Goal: Task Accomplishment & Management: Manage account settings

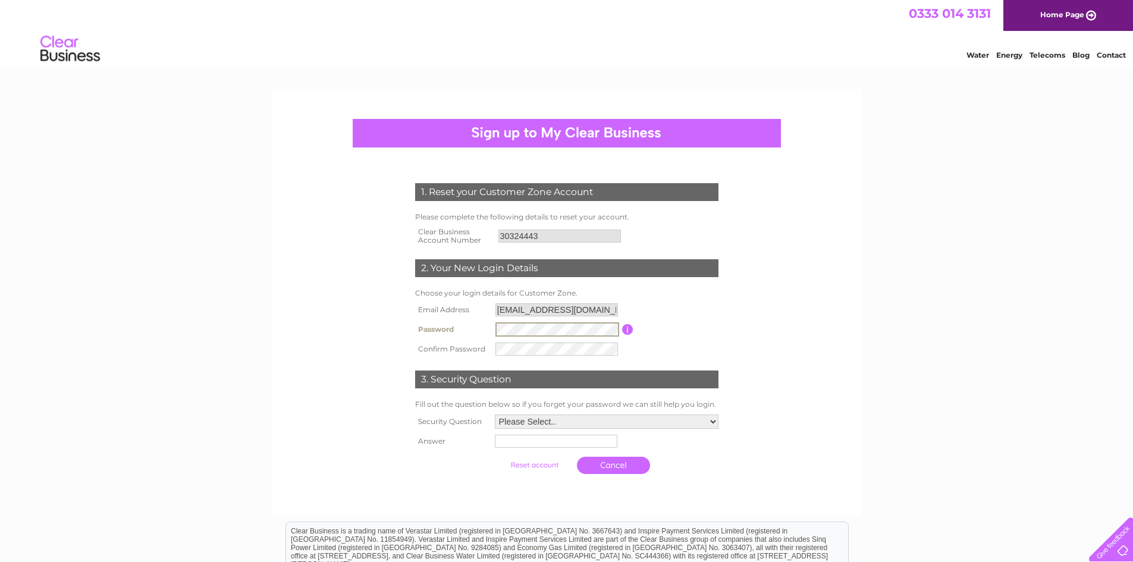
click at [450, 334] on tr "Password Password must be at least 6 characters long" at bounding box center [566, 329] width 309 height 20
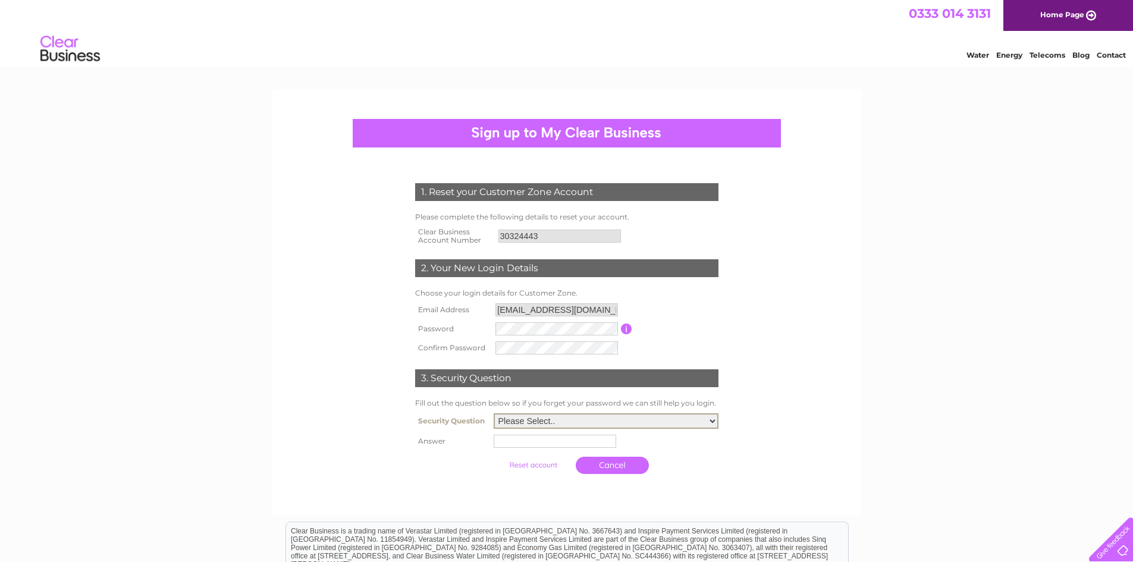
click at [584, 421] on select "Please Select.. In what town or city was your first job? In what town or city d…" at bounding box center [606, 420] width 225 height 15
select select "2"
click at [494, 414] on select "Please Select.. In what town or city was your first job? In what town or city d…" at bounding box center [606, 420] width 225 height 15
click at [572, 442] on input "text" at bounding box center [557, 440] width 124 height 14
type input "Baldock"
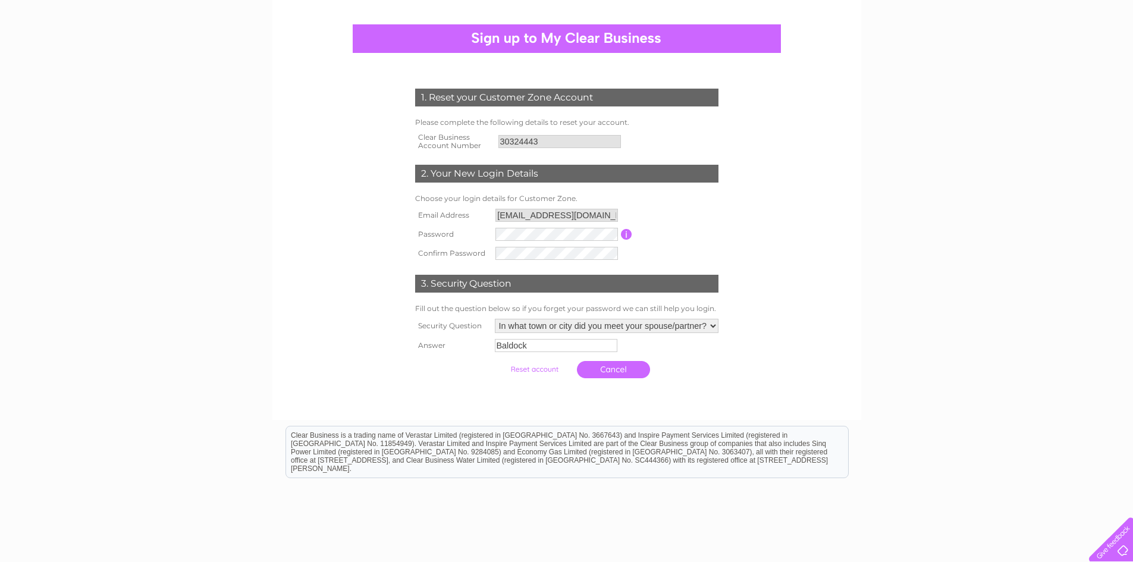
scroll to position [136, 0]
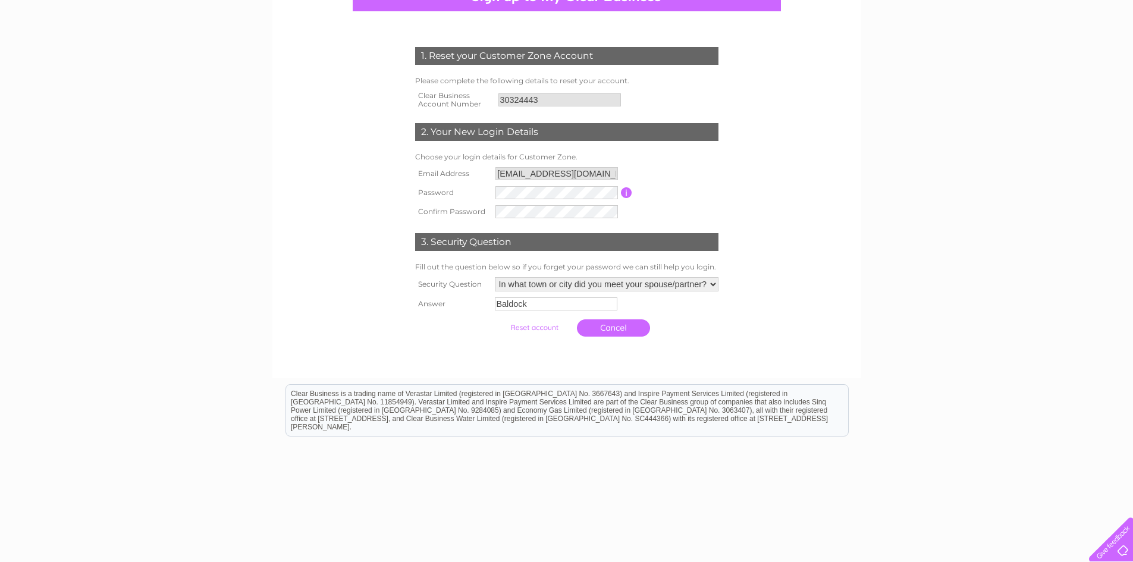
click at [527, 325] on input "submit" at bounding box center [534, 327] width 73 height 17
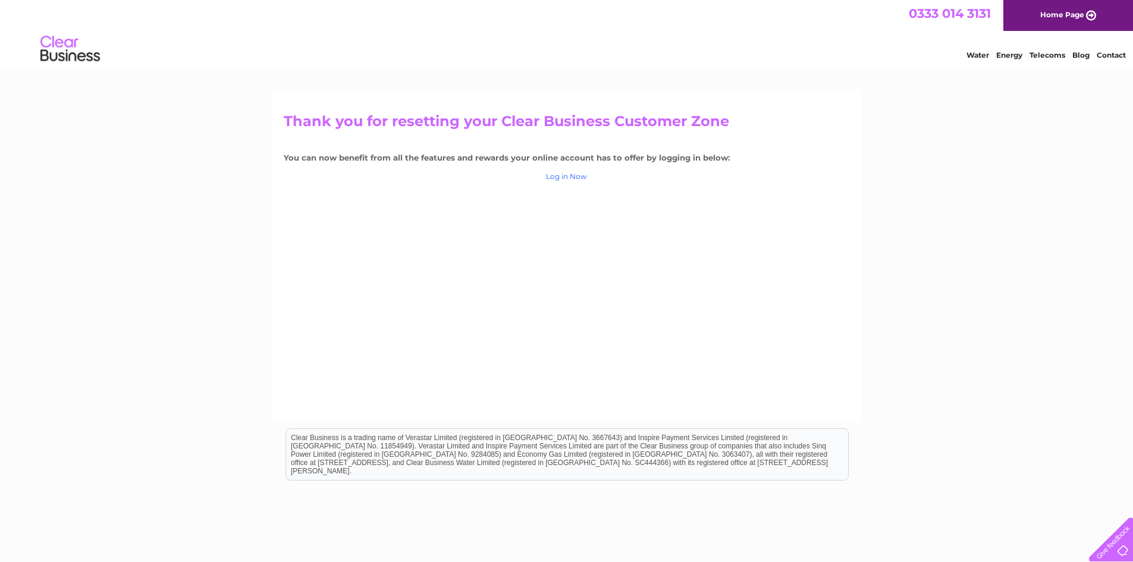
click at [577, 178] on link "Log in Now" at bounding box center [566, 176] width 41 height 9
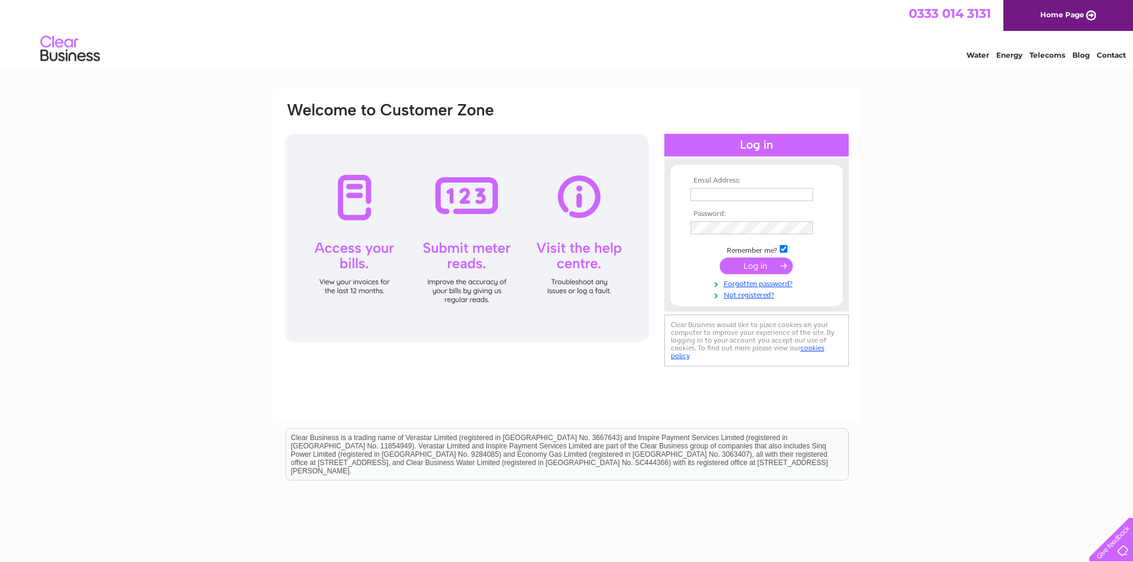
type input "[EMAIL_ADDRESS][DOMAIN_NAME]"
click at [737, 267] on input "submit" at bounding box center [756, 265] width 73 height 17
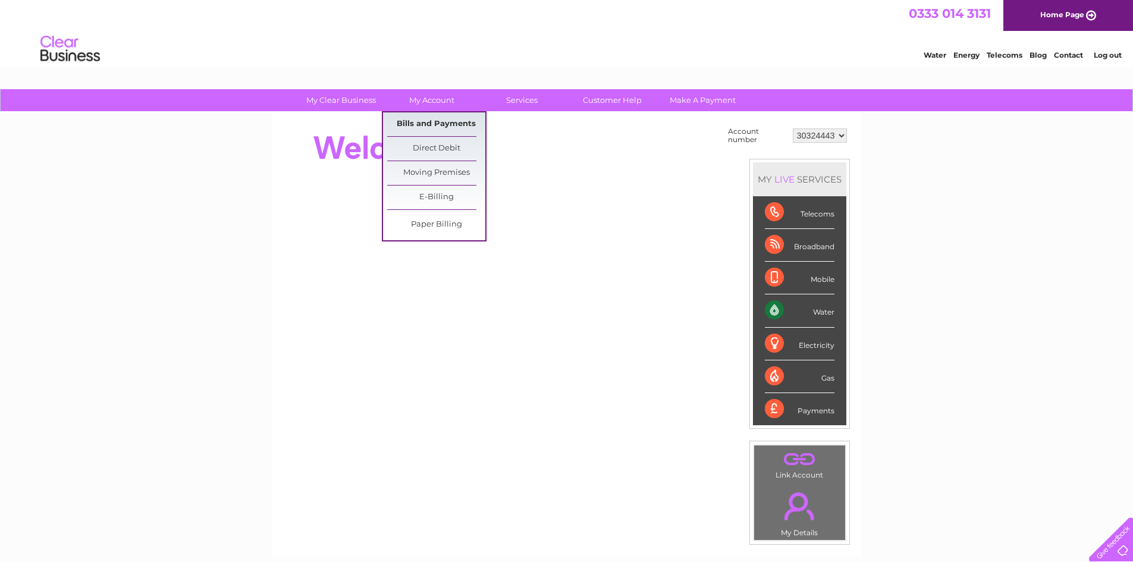
click at [430, 120] on link "Bills and Payments" at bounding box center [436, 124] width 98 height 24
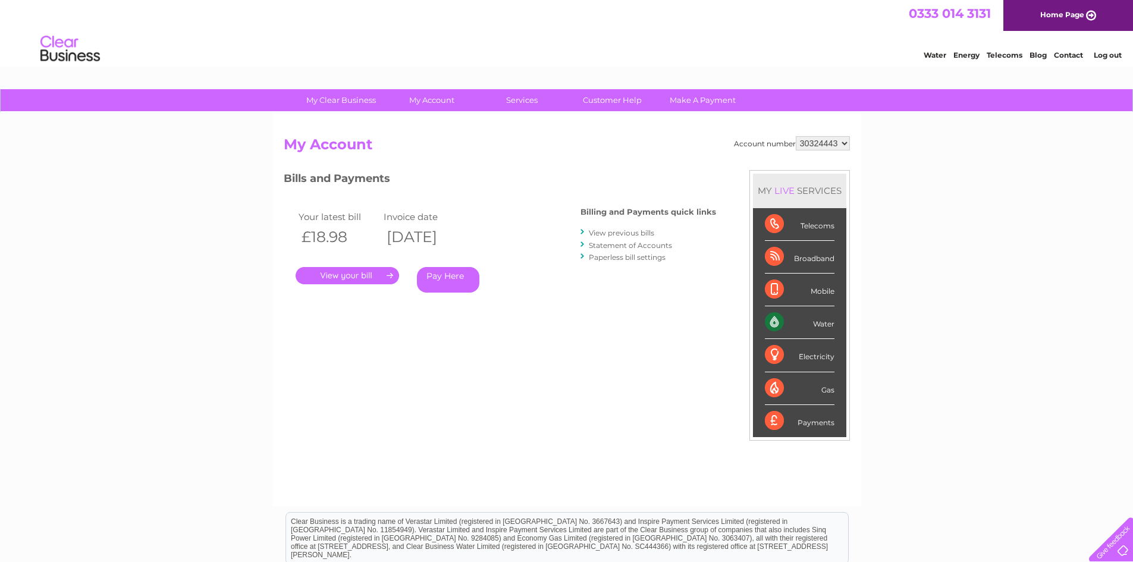
click at [353, 276] on link "." at bounding box center [347, 275] width 103 height 17
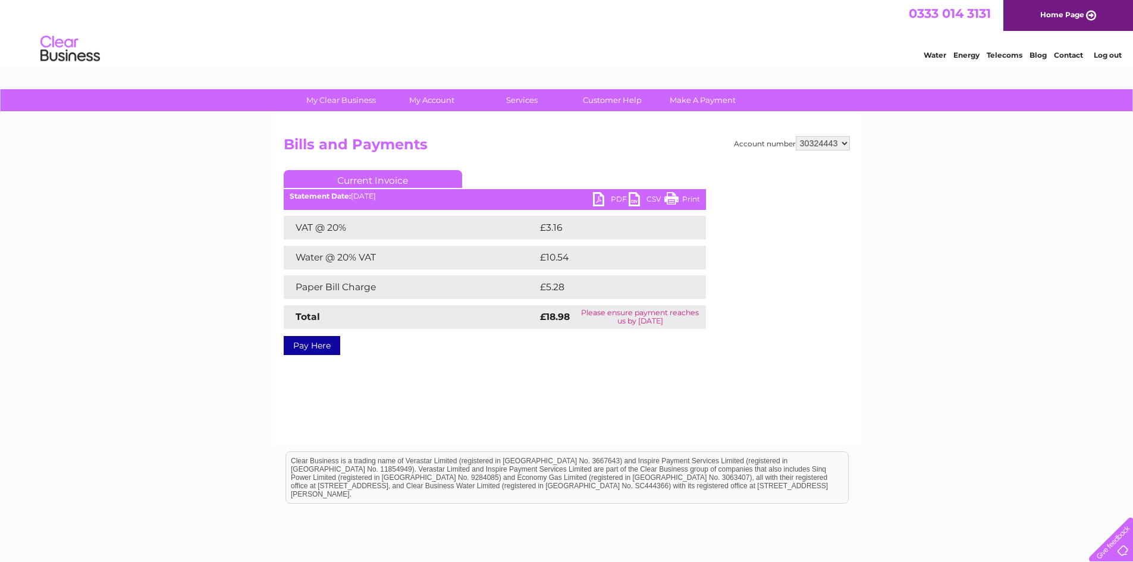
click at [607, 197] on link "PDF" at bounding box center [611, 200] width 36 height 17
